Goal: Book appointment/travel/reservation

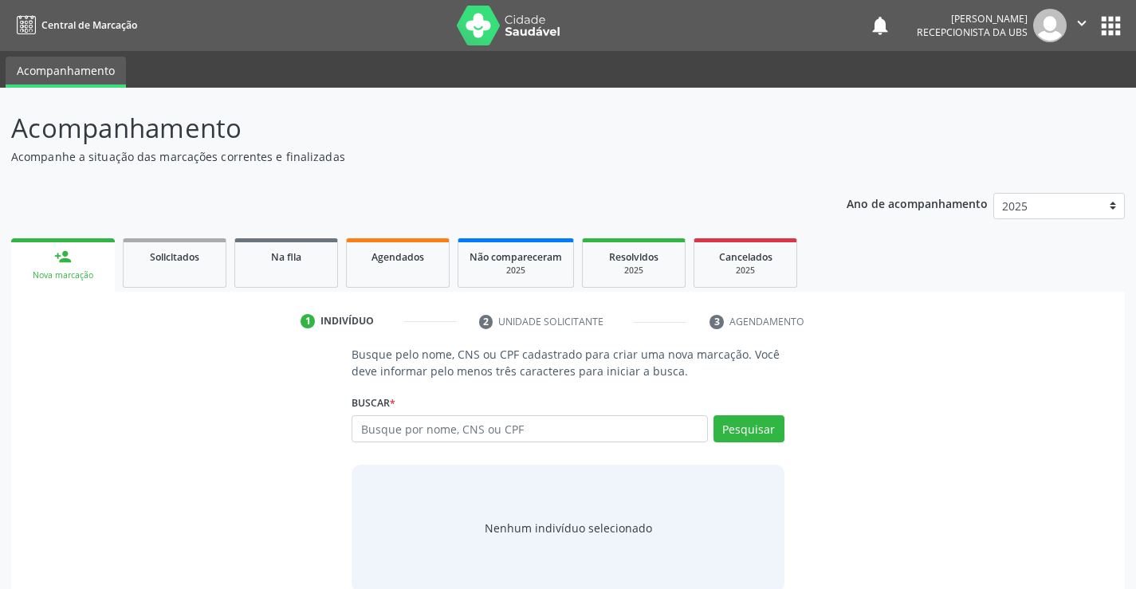
click at [423, 421] on input "text" at bounding box center [530, 428] width 356 height 27
click at [427, 422] on input "text" at bounding box center [530, 428] width 356 height 27
type input "706405617173383"
click at [742, 424] on button "Pesquisar" at bounding box center [749, 428] width 71 height 27
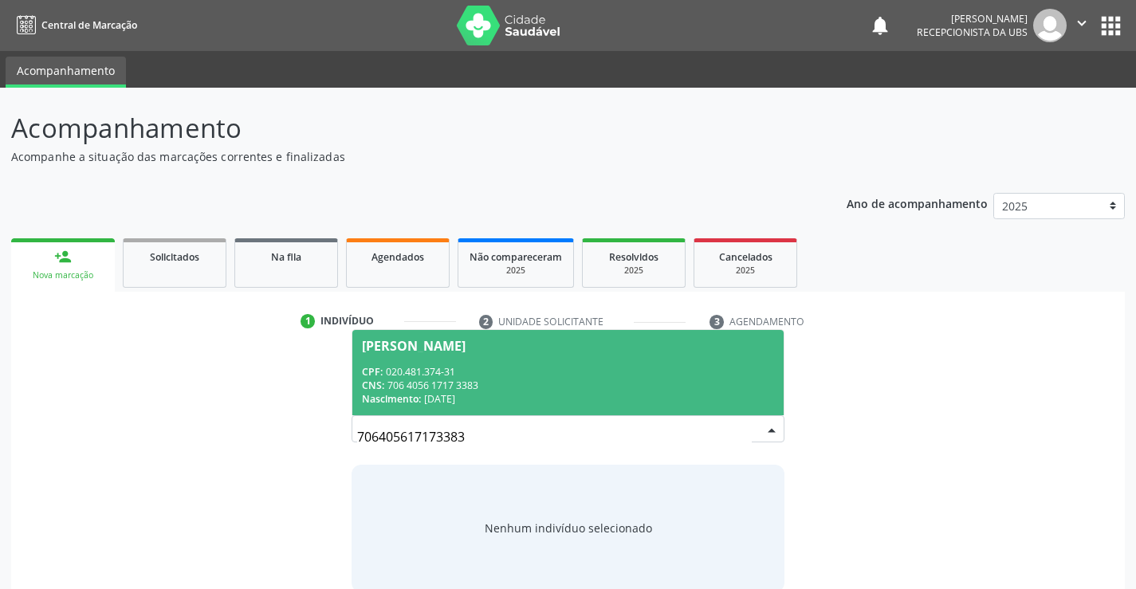
click at [574, 361] on span "[PERSON_NAME] CPF: 020.481.374-31 CNS: 706 4056 1717 3383 Nascimento: 20[DATE]" at bounding box center [567, 372] width 431 height 85
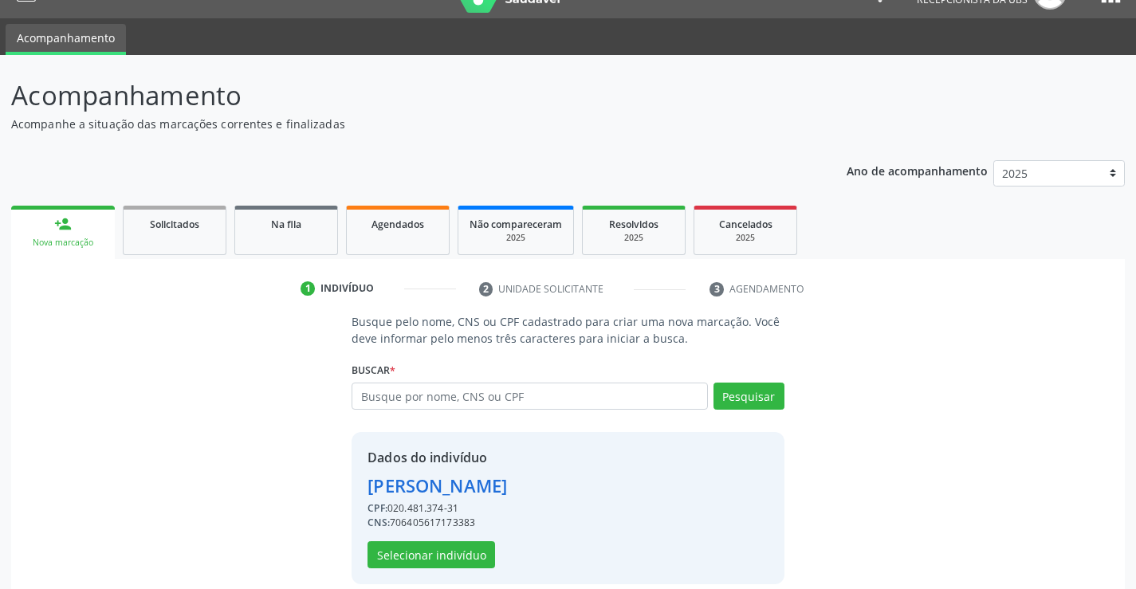
scroll to position [50, 0]
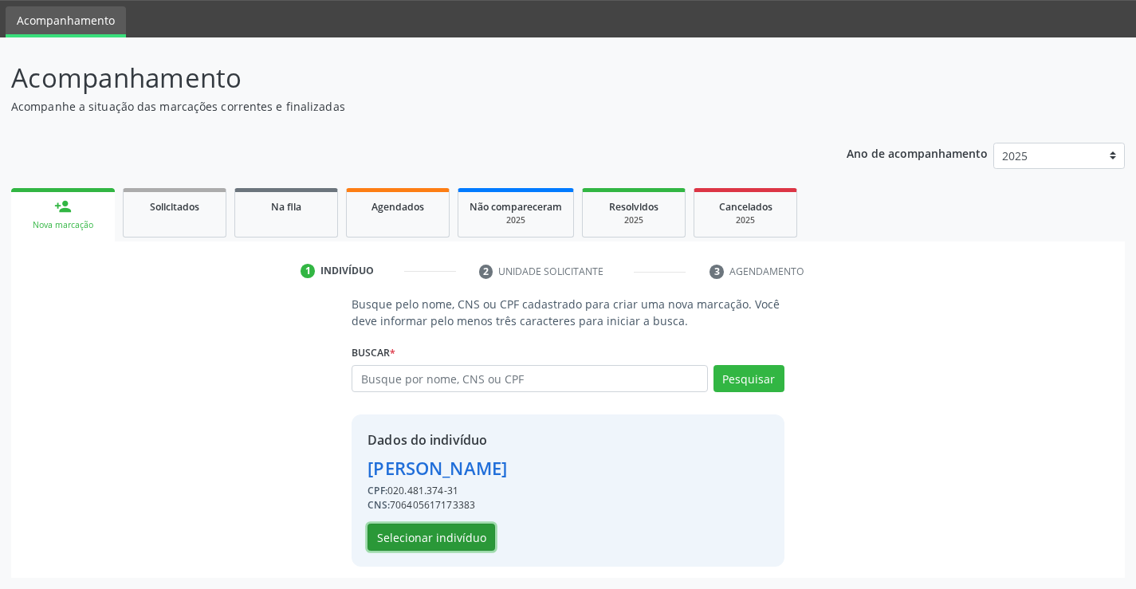
click at [419, 541] on button "Selecionar indivíduo" at bounding box center [432, 537] width 128 height 27
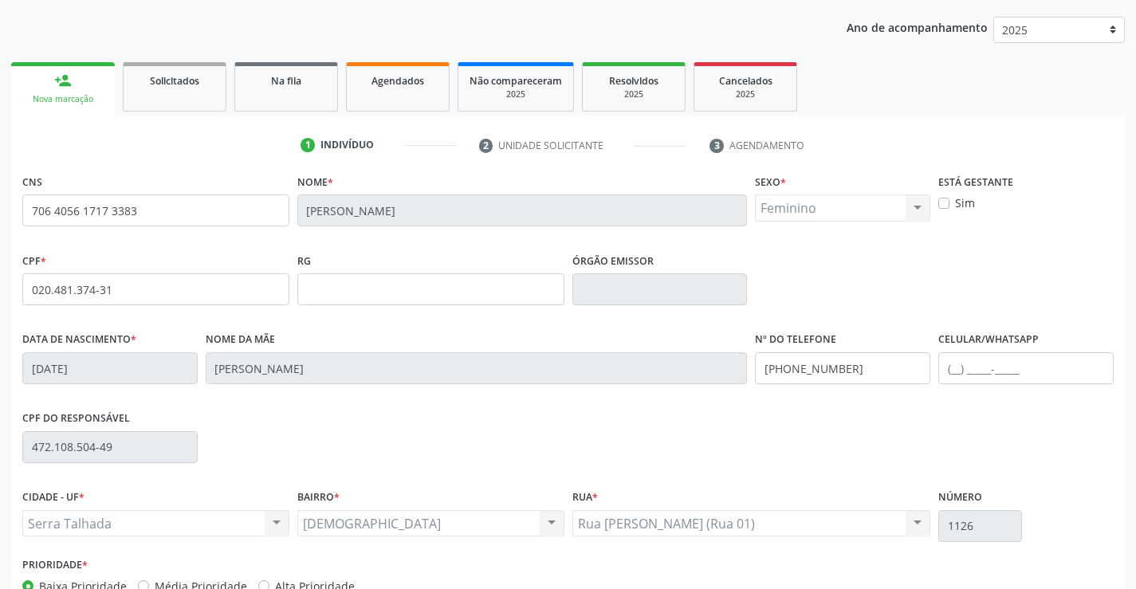
scroll to position [275, 0]
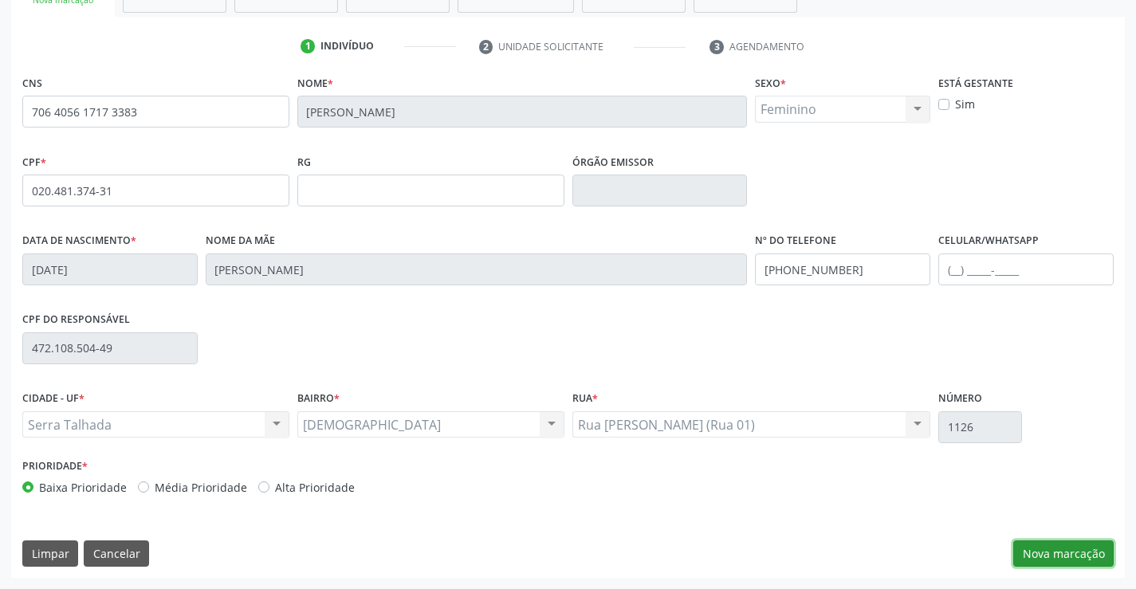
click at [1074, 555] on button "Nova marcação" at bounding box center [1063, 554] width 100 height 27
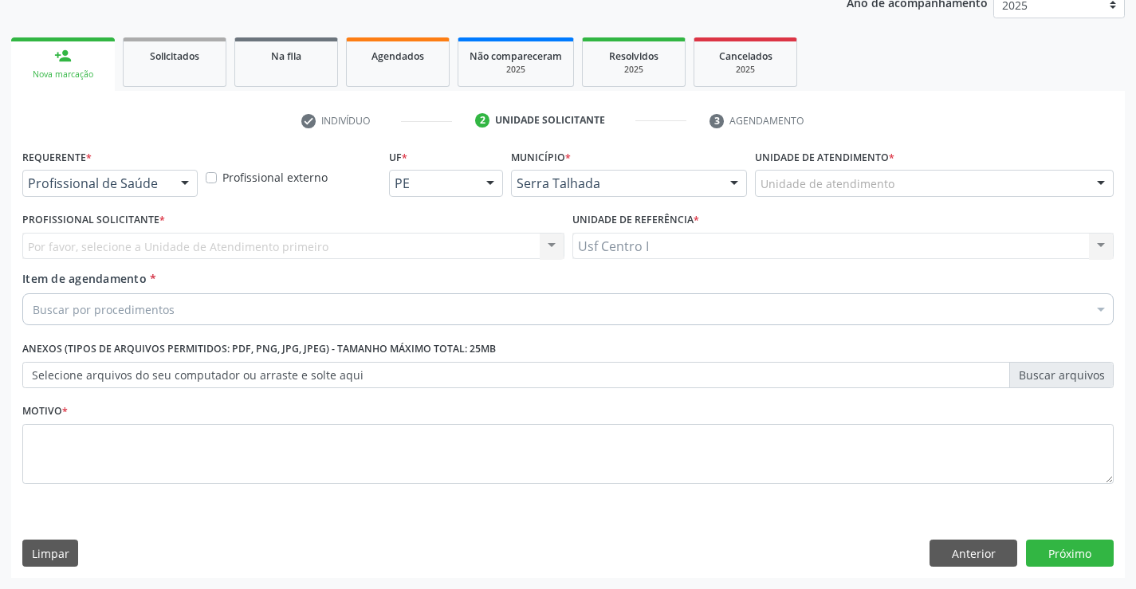
scroll to position [201, 0]
click at [151, 162] on div "Requerente * Profissional de Saúde Profissional de Saúde Paciente Nenhum result…" at bounding box center [109, 170] width 175 height 51
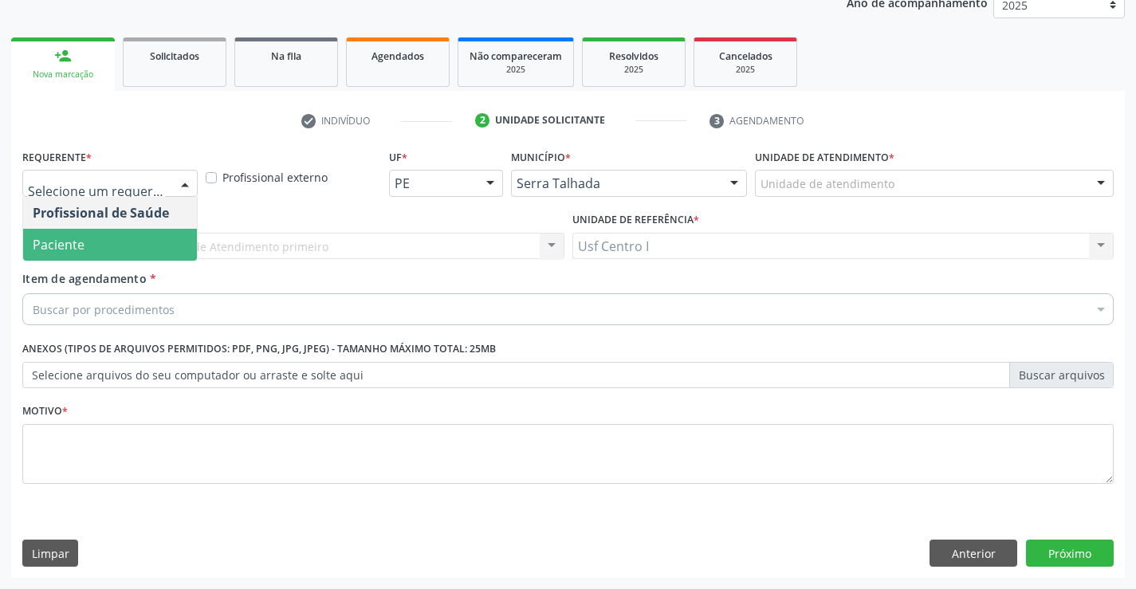
click at [165, 250] on span "Paciente" at bounding box center [110, 245] width 174 height 32
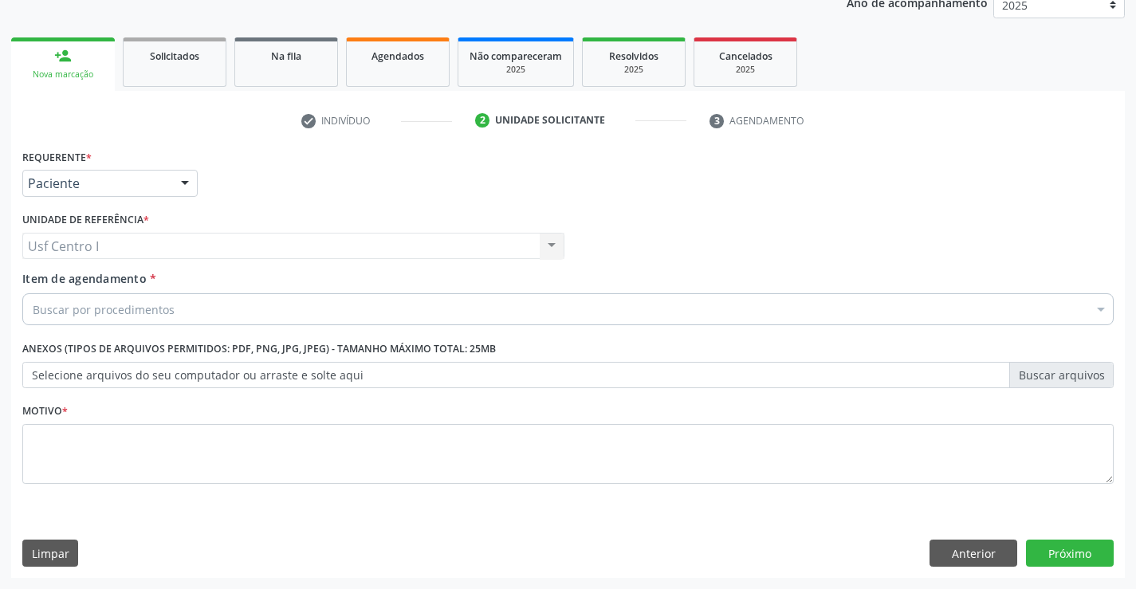
click at [191, 306] on div "Buscar por procedimentos" at bounding box center [568, 309] width 1092 height 32
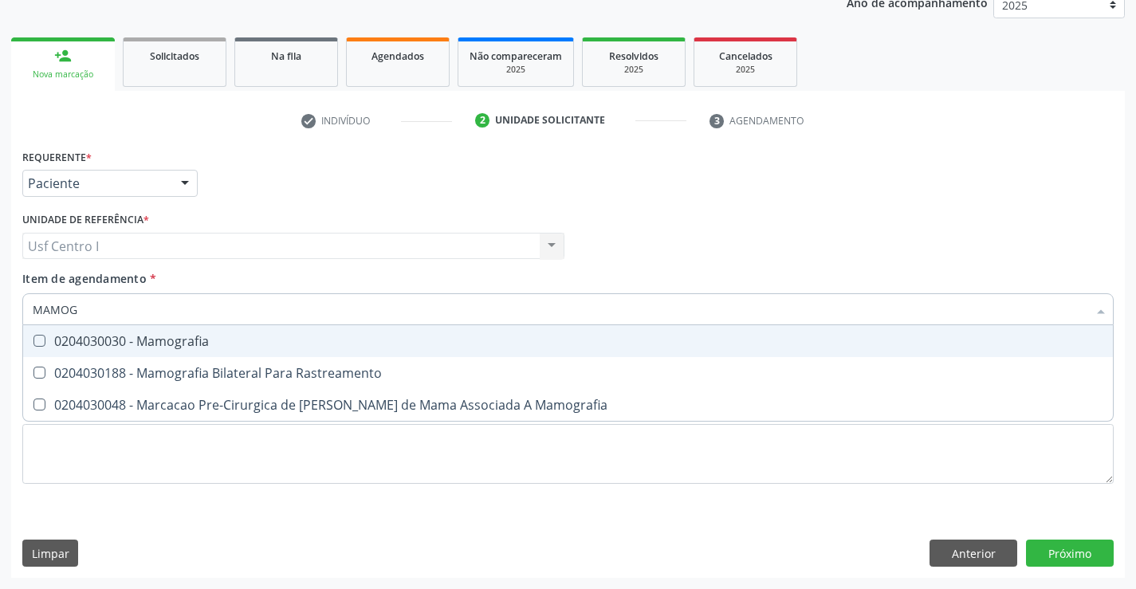
type input "MAMOGR"
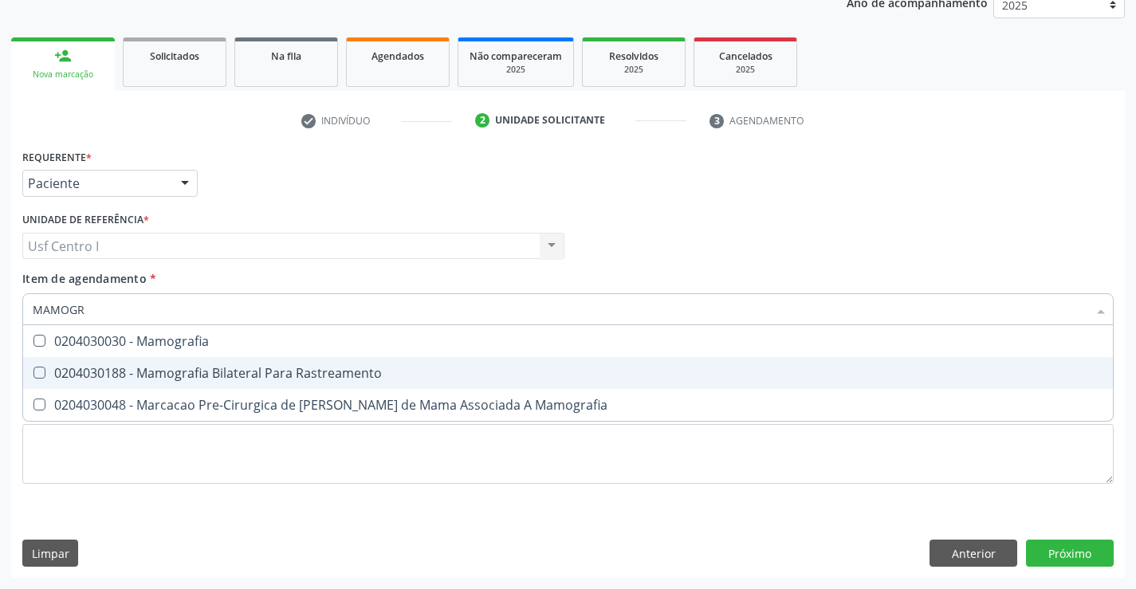
click at [249, 371] on div "0204030188 - Mamografia Bilateral Para Rastreamento" at bounding box center [568, 373] width 1071 height 13
checkbox Rastreamento "true"
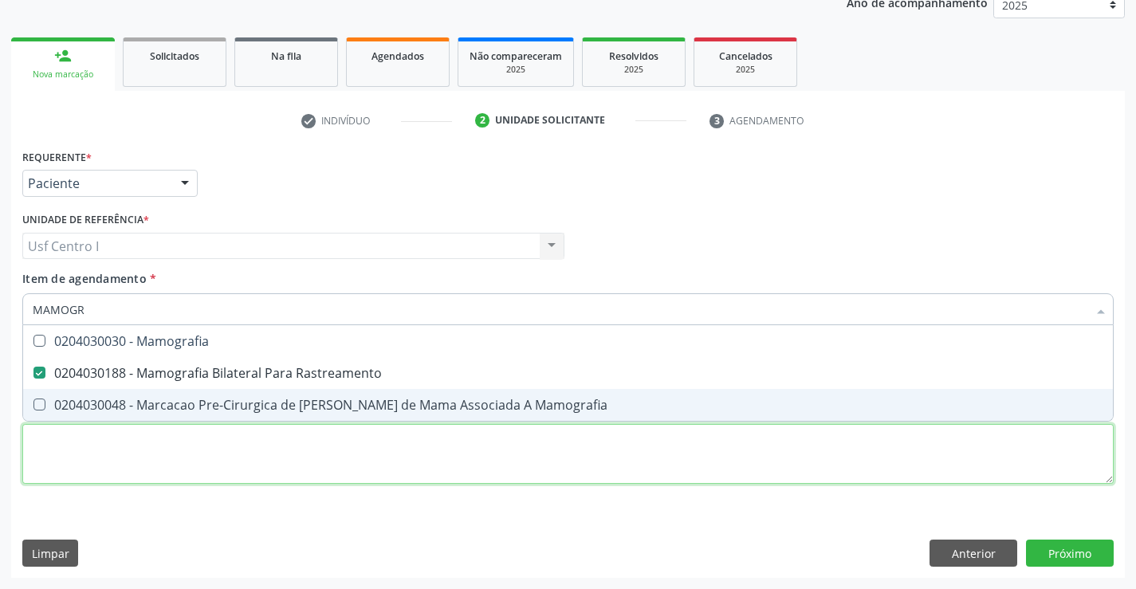
click at [260, 455] on div "Requerente * Paciente Profissional de Saúde Paciente Nenhum resultado encontrad…" at bounding box center [568, 325] width 1092 height 361
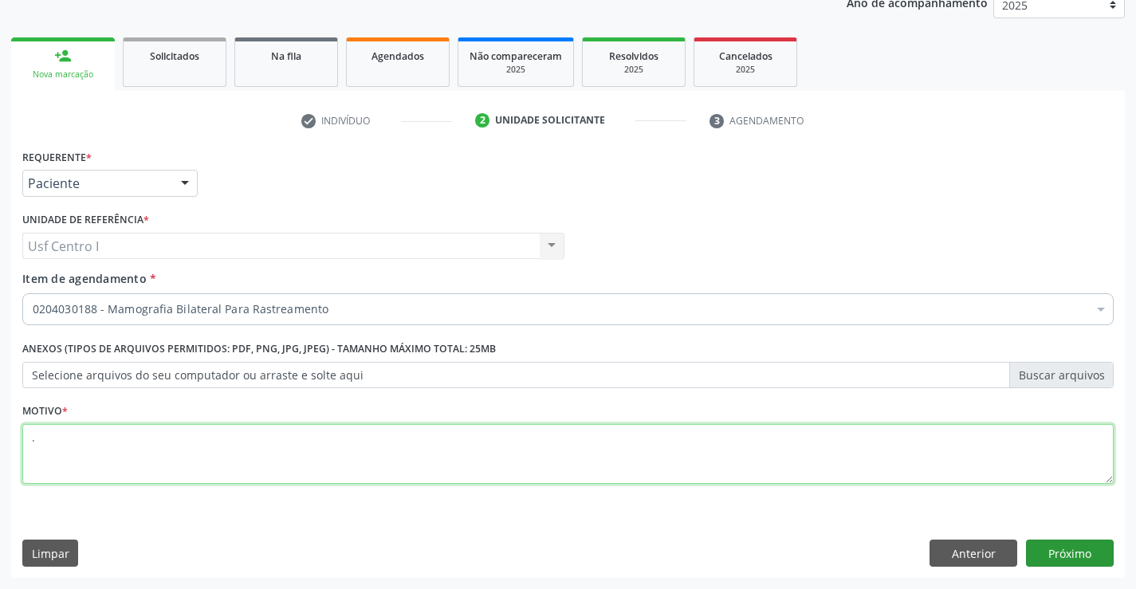
type textarea "."
click at [1086, 553] on button "Próximo" at bounding box center [1070, 553] width 88 height 27
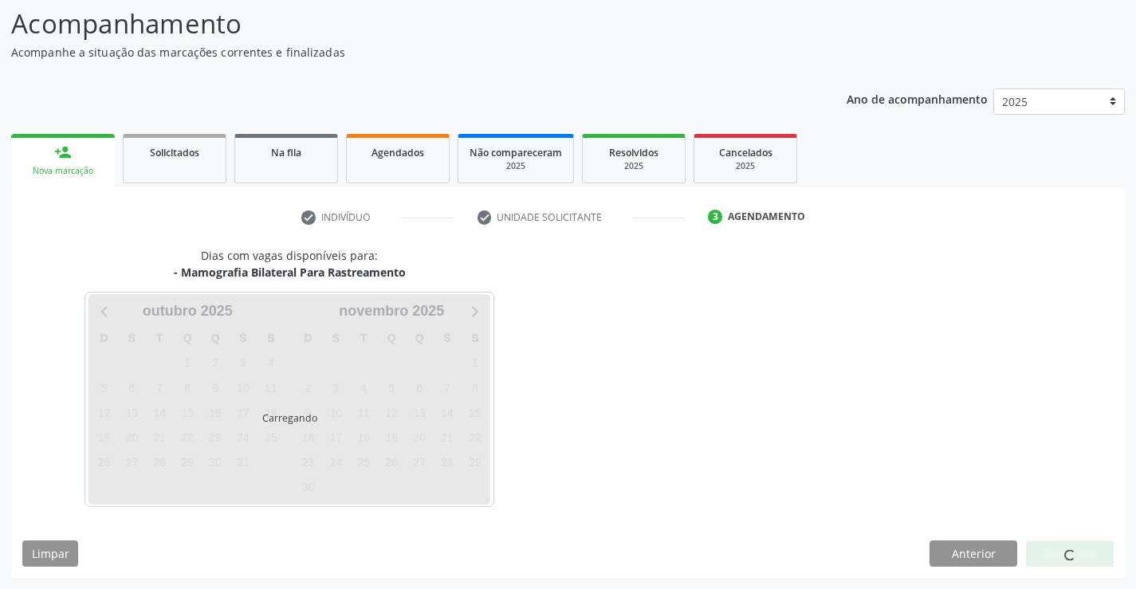
scroll to position [104, 0]
